Goal: Information Seeking & Learning: Learn about a topic

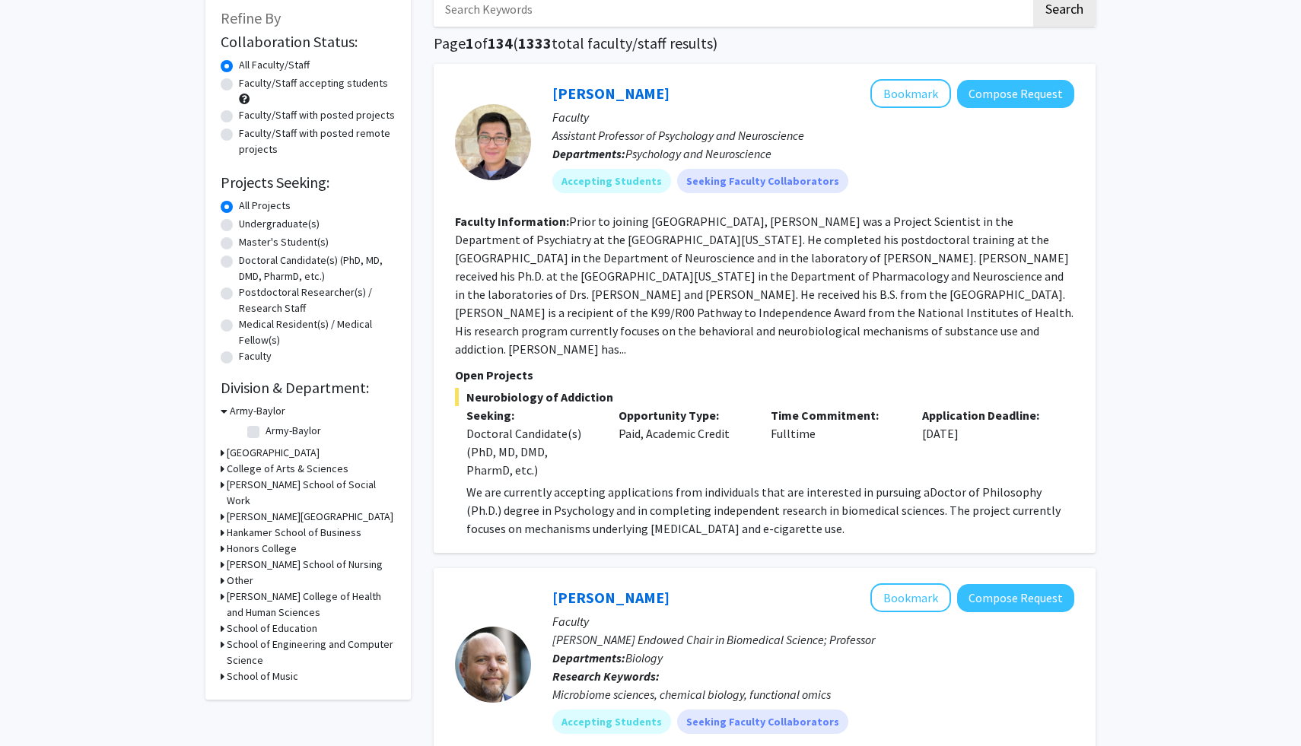
scroll to position [92, 0]
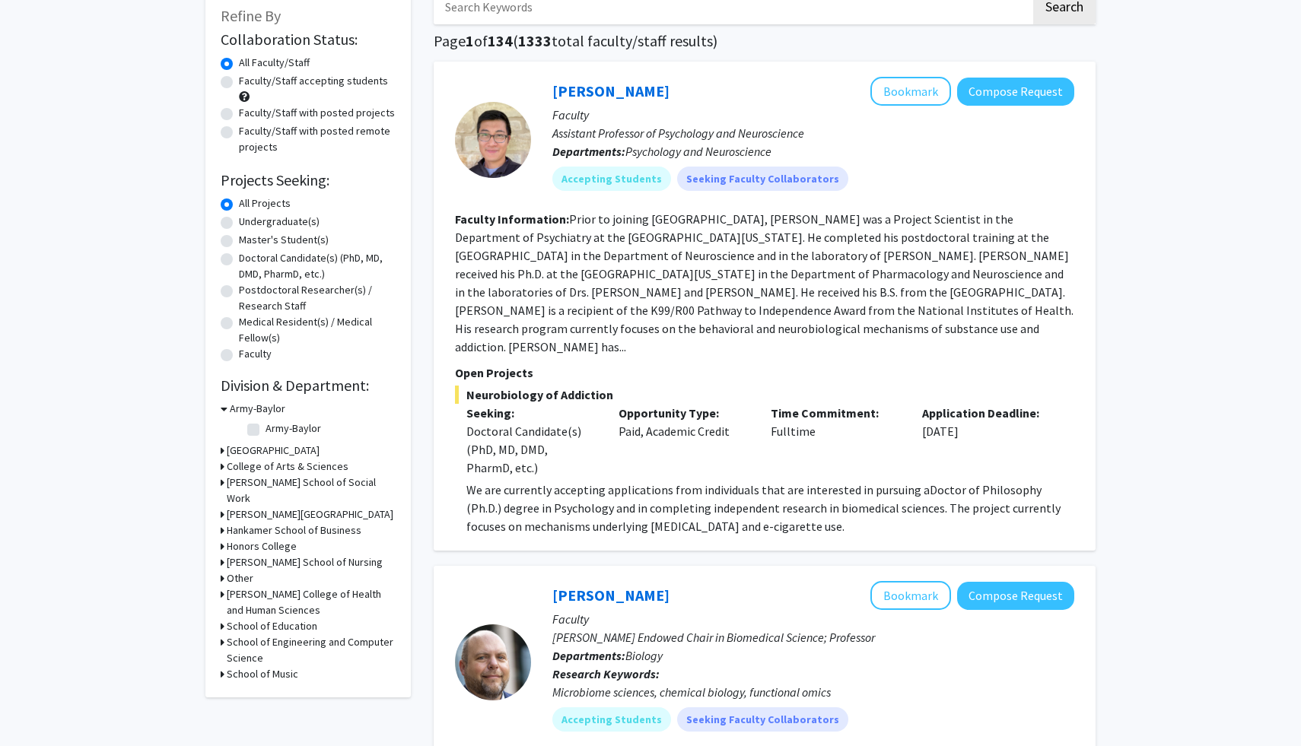
click at [297, 226] on label "Undergraduate(s)" at bounding box center [279, 222] width 81 height 16
click at [249, 224] on input "Undergraduate(s)" at bounding box center [244, 219] width 10 height 10
radio input "true"
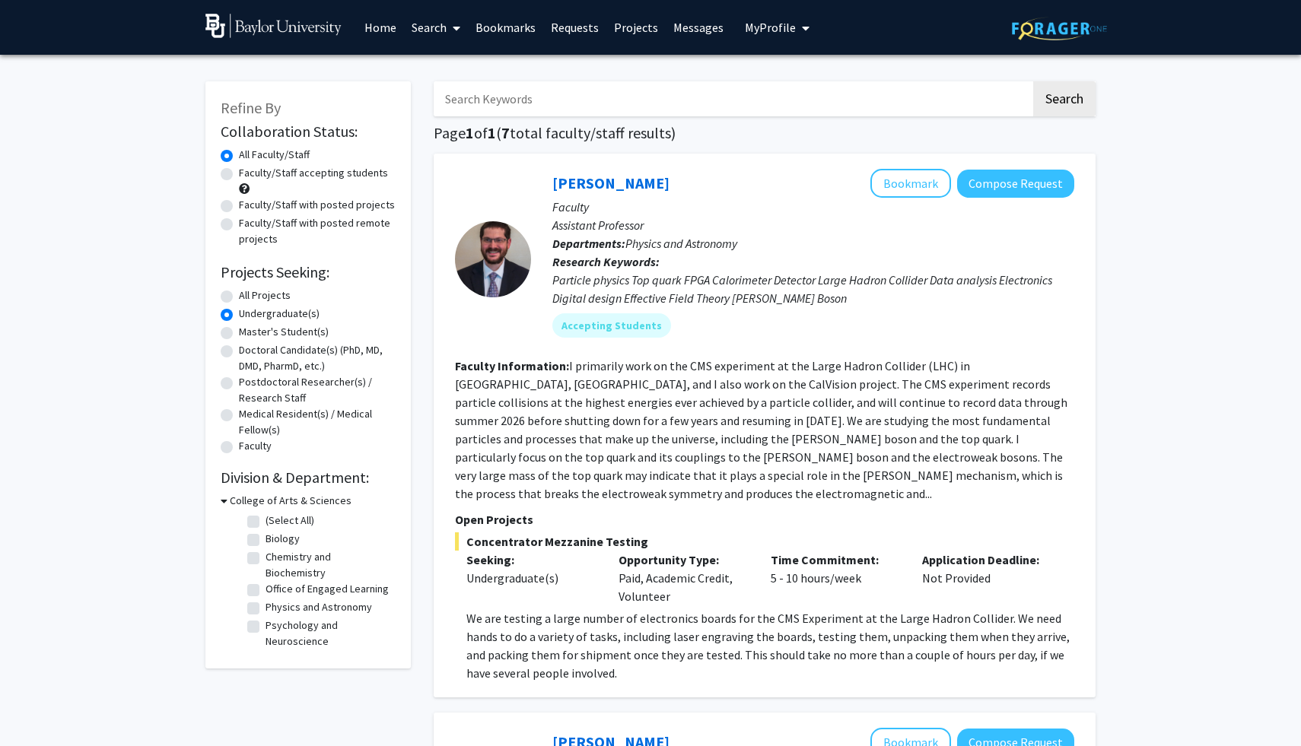
click at [331, 177] on label "Faculty/Staff accepting students" at bounding box center [313, 173] width 149 height 16
click at [249, 175] on input "Faculty/Staff accepting students" at bounding box center [244, 170] width 10 height 10
radio input "true"
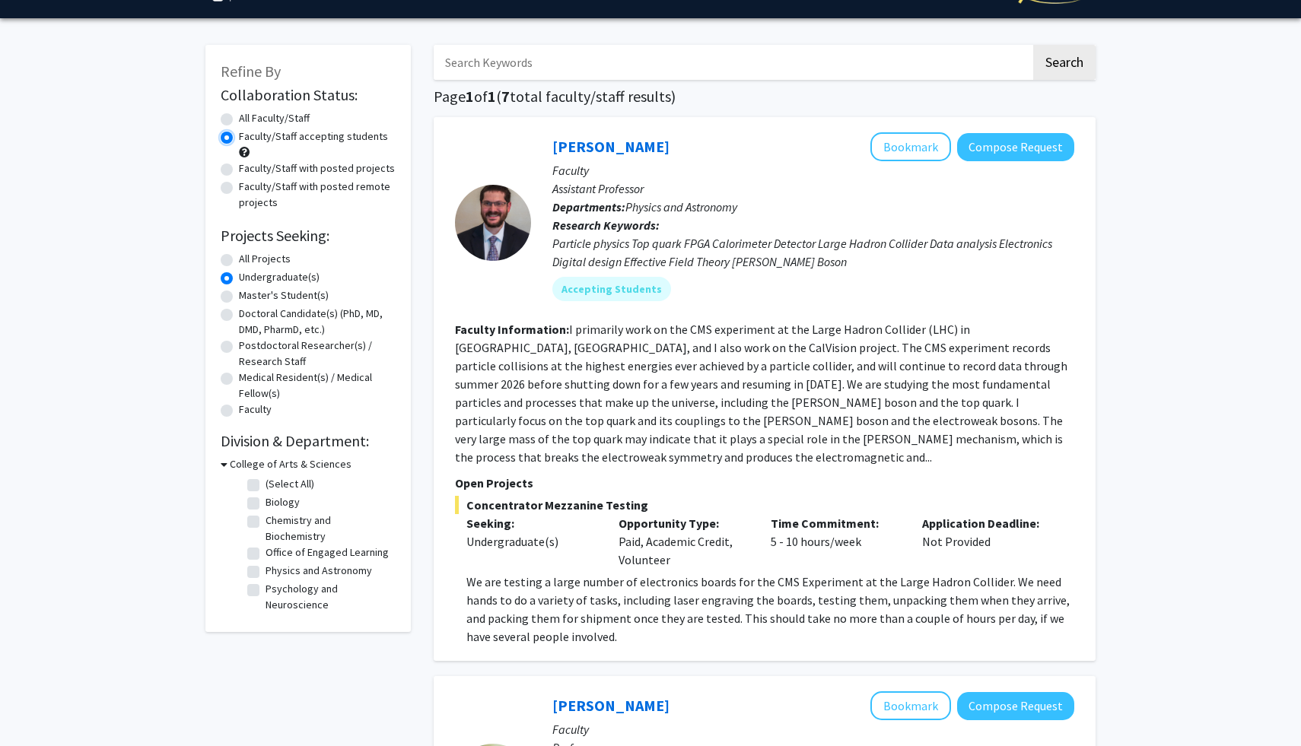
scroll to position [59, 0]
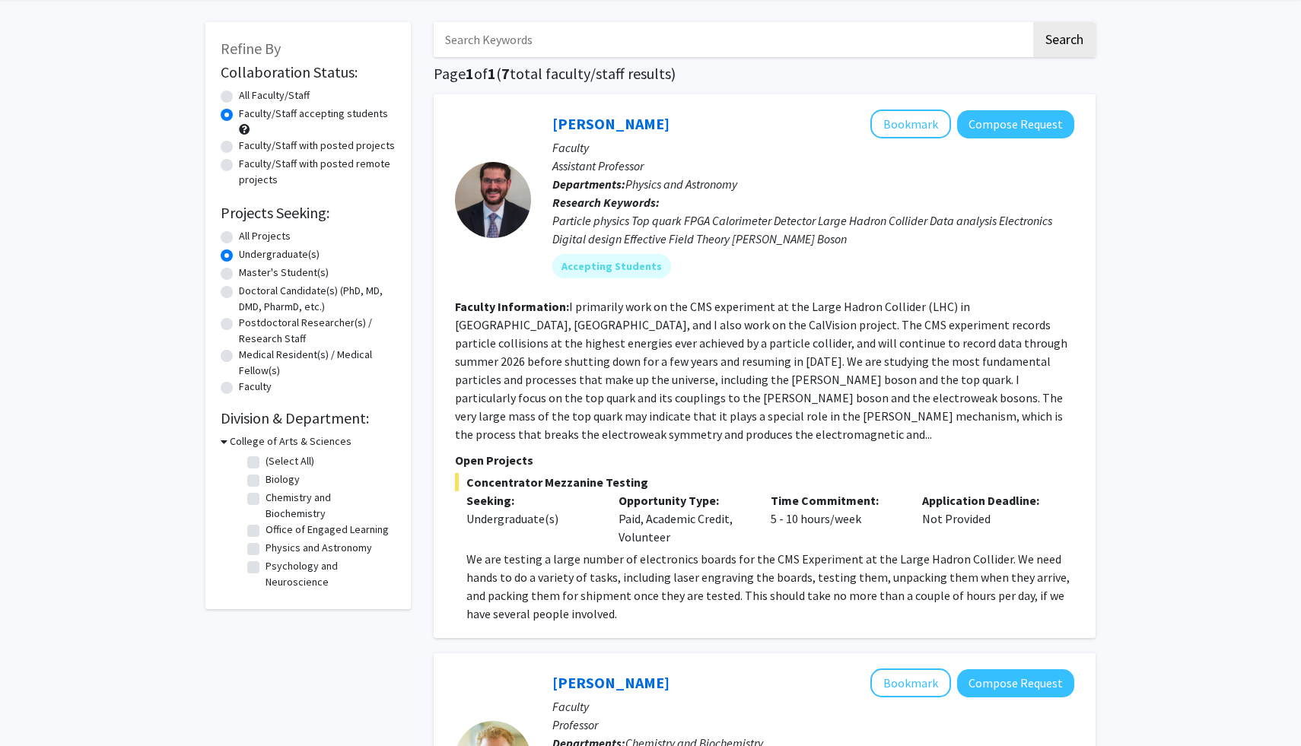
click at [282, 479] on label "Biology" at bounding box center [282, 480] width 34 height 16
click at [275, 479] on input "Biology" at bounding box center [270, 477] width 10 height 10
checkbox input "true"
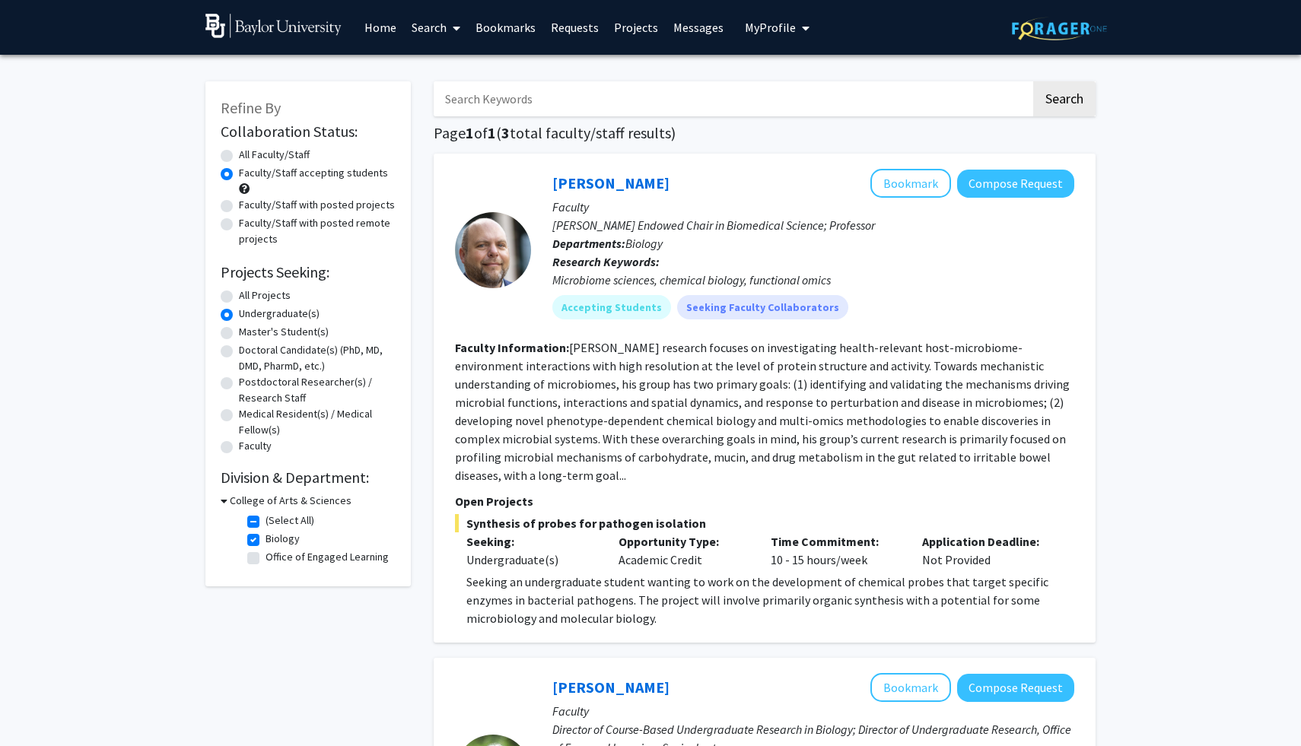
click at [287, 521] on label "(Select All)" at bounding box center [289, 521] width 49 height 16
click at [275, 521] on input "(Select All)" at bounding box center [270, 518] width 10 height 10
checkbox input "false"
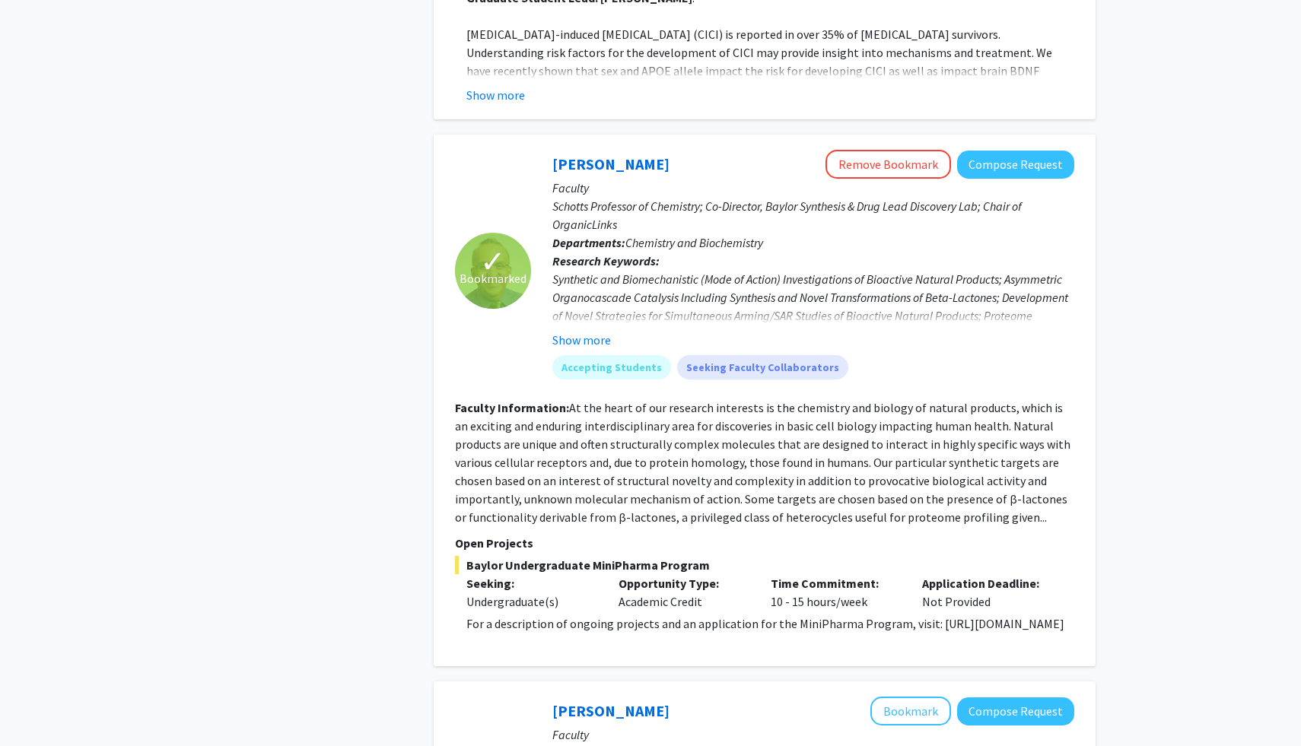
scroll to position [2828, 0]
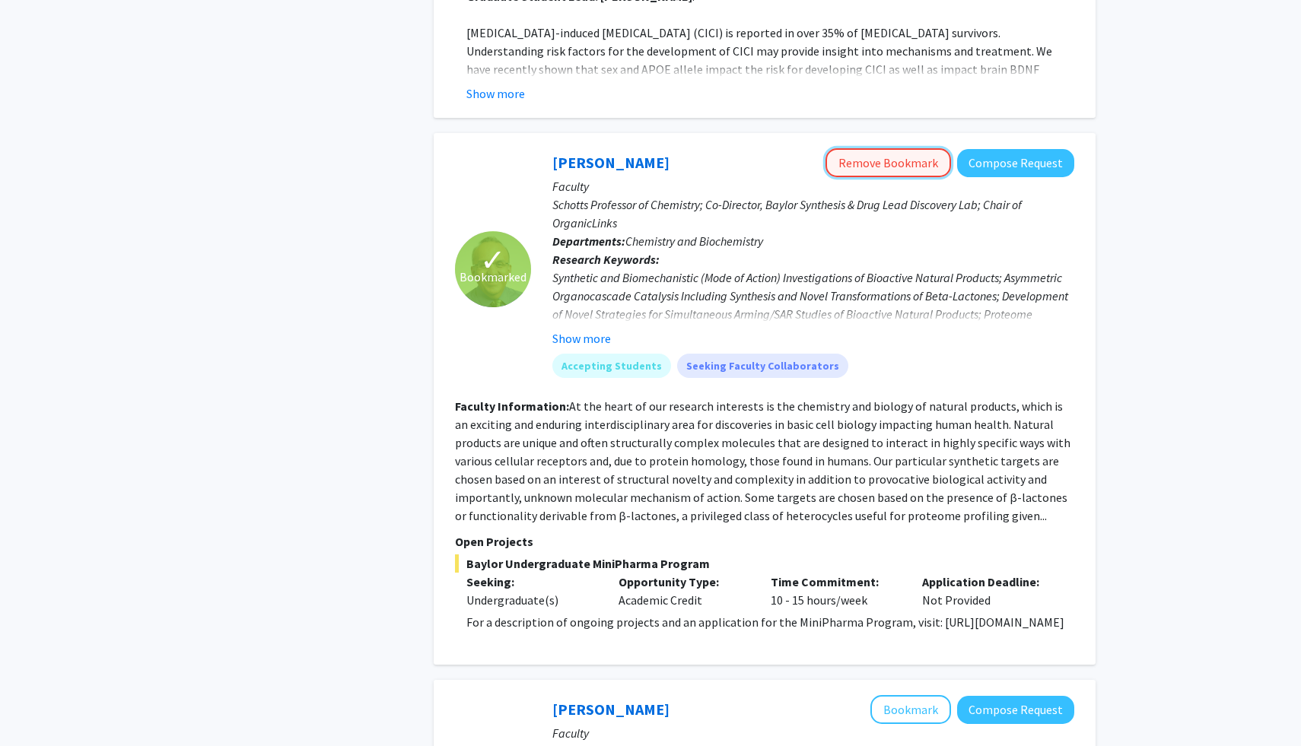
click at [856, 148] on button "Remove Bookmark" at bounding box center [887, 162] width 125 height 29
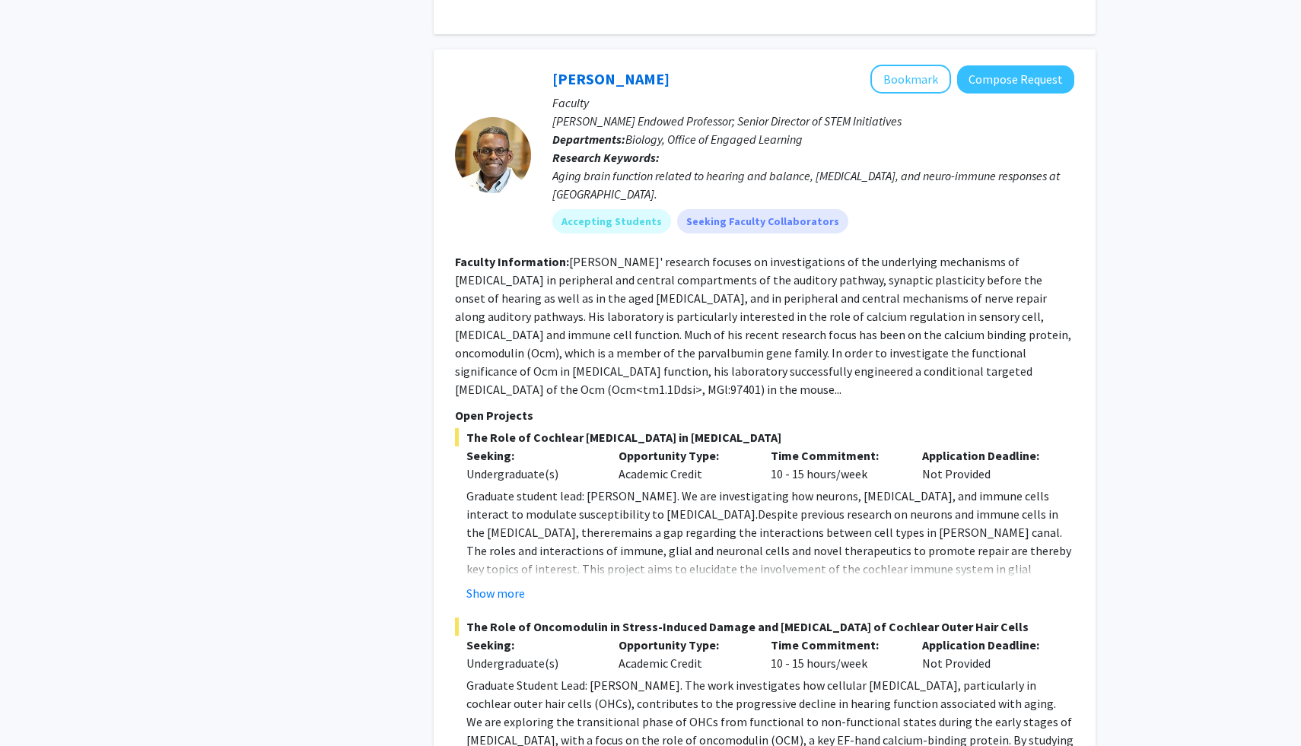
scroll to position [3460, 0]
